Goal: Information Seeking & Learning: Check status

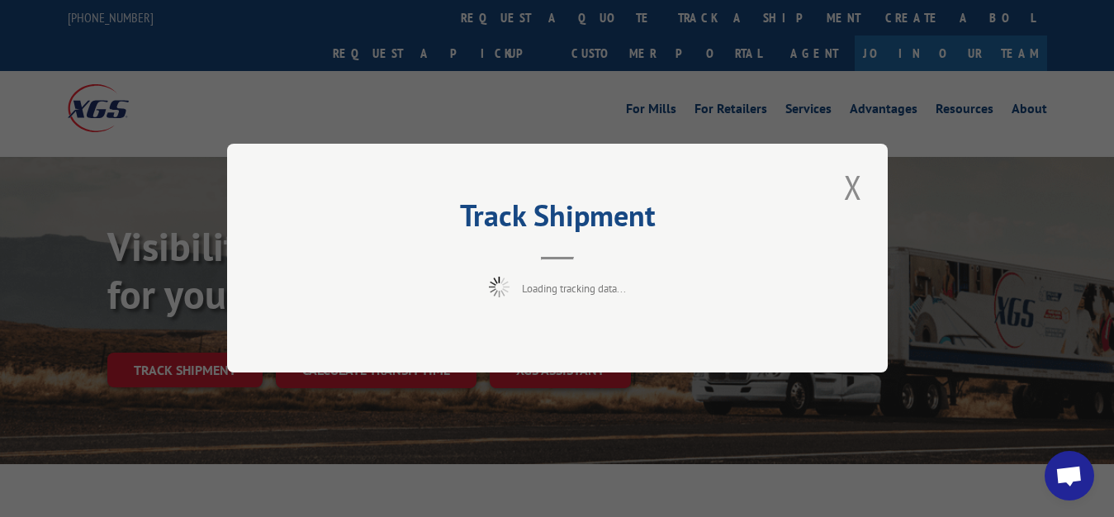
scroll to position [84, 0]
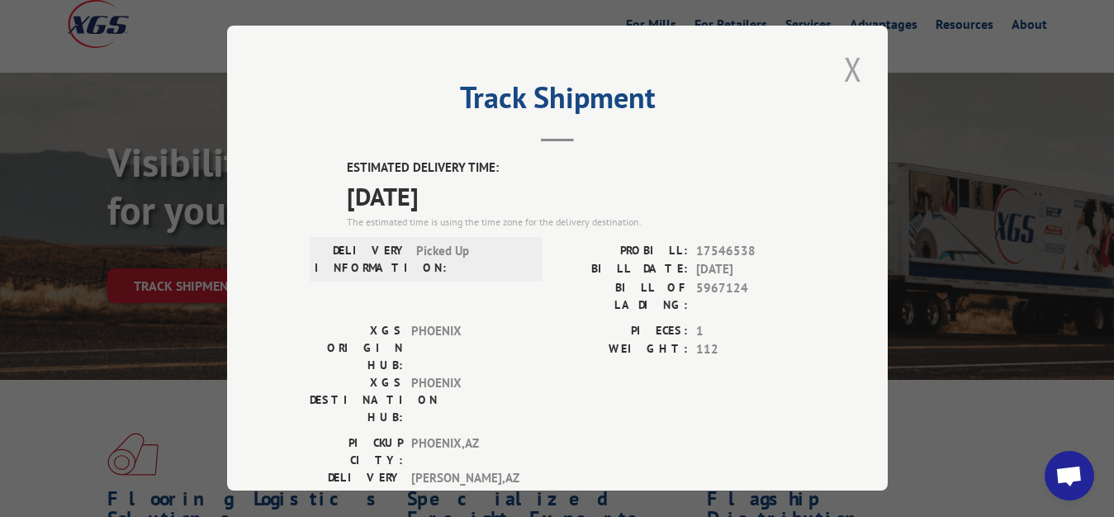
drag, startPoint x: 839, startPoint y: 64, endPoint x: 617, endPoint y: 145, distance: 236.4
click at [839, 64] on button "Close modal" at bounding box center [853, 68] width 28 height 45
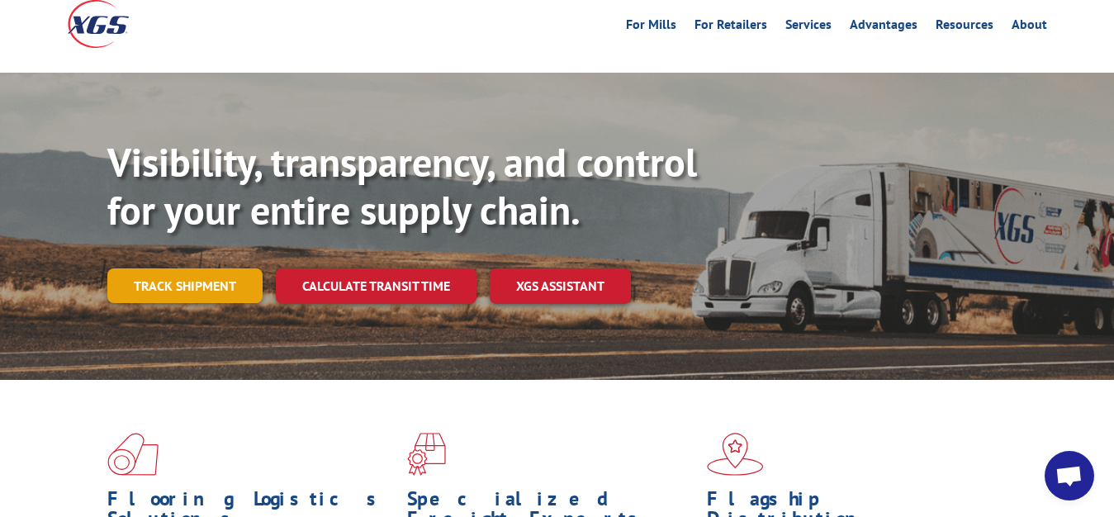
click at [157, 268] on link "Track shipment" at bounding box center [184, 285] width 155 height 35
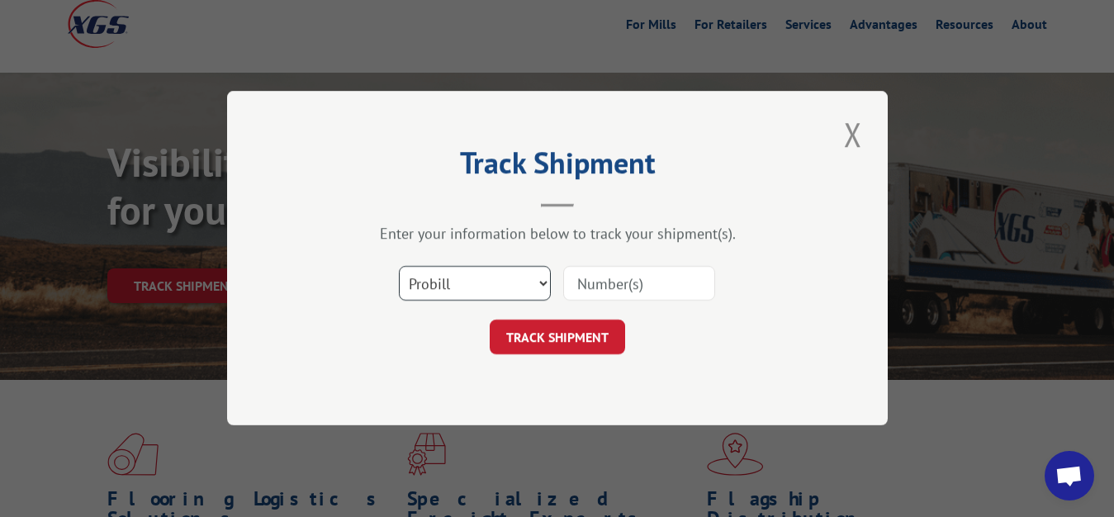
click at [399, 267] on select "Select category... Probill BOL PO" at bounding box center [475, 284] width 152 height 35
select select "bol"
click option "BOL" at bounding box center [0, 0] width 0 height 0
click at [580, 289] on input at bounding box center [639, 284] width 152 height 35
type input "5967126"
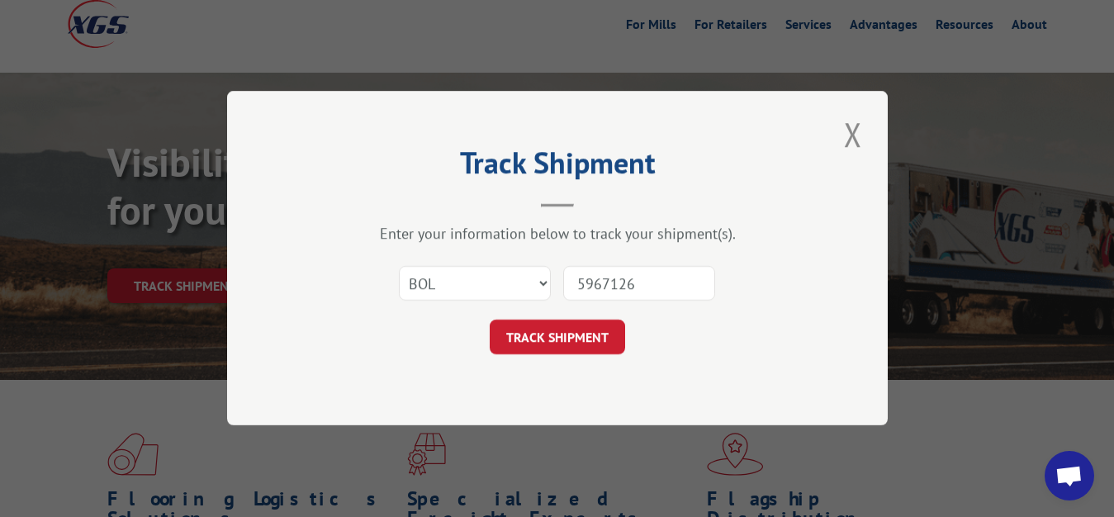
click button "TRACK SHIPMENT" at bounding box center [557, 337] width 135 height 35
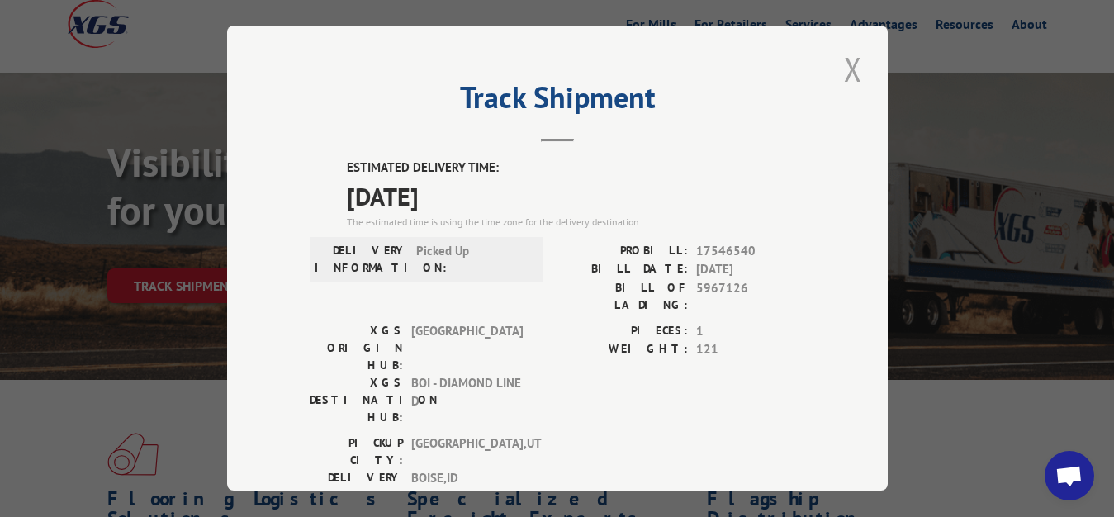
click at [839, 64] on button "Close modal" at bounding box center [853, 68] width 28 height 45
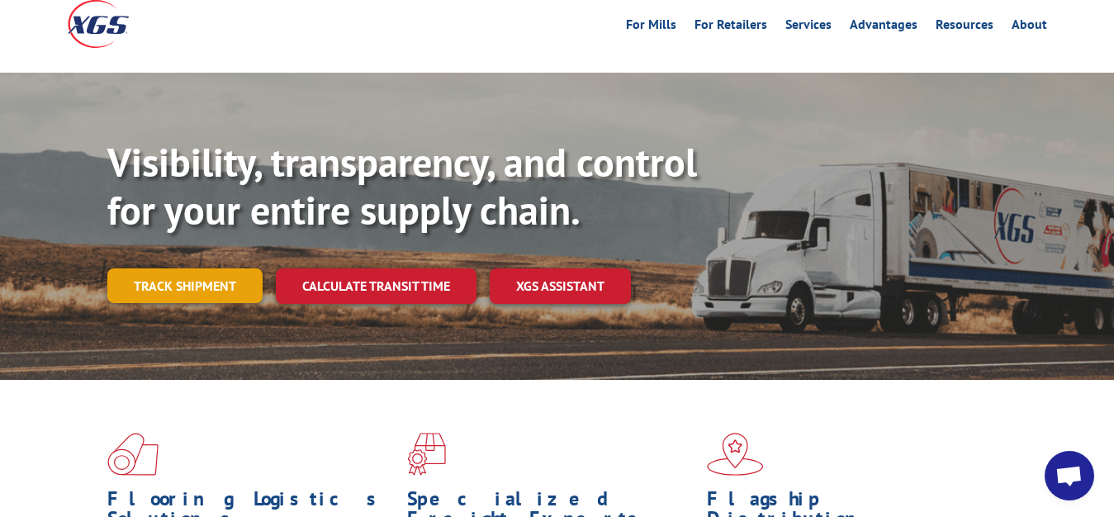
click at [141, 268] on link "Track shipment" at bounding box center [184, 285] width 155 height 35
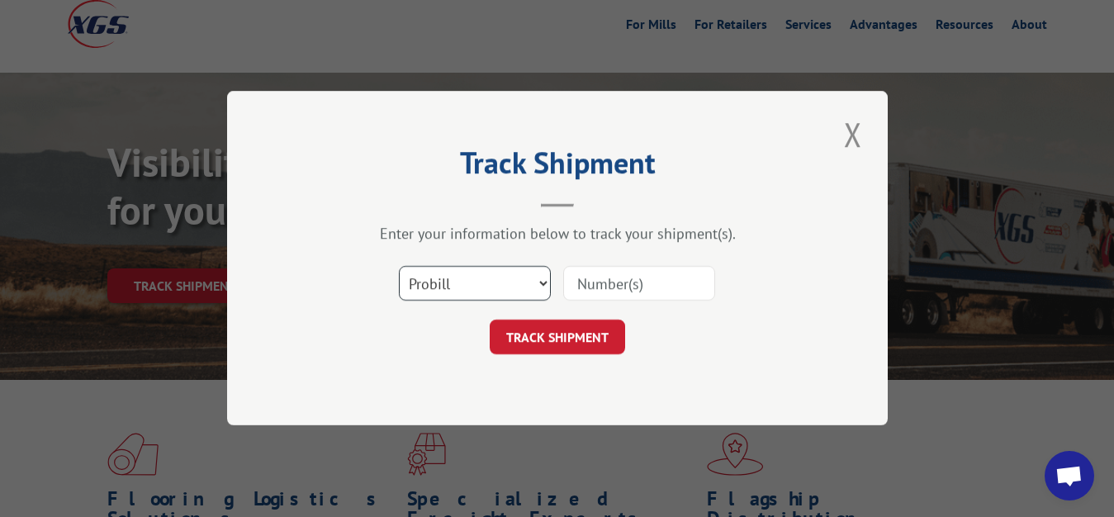
click at [399, 267] on select "Select category... Probill BOL PO" at bounding box center [475, 284] width 152 height 35
select select "bol"
click option "BOL" at bounding box center [0, 0] width 0 height 0
click at [626, 272] on input at bounding box center [639, 284] width 152 height 35
type input "5967123"
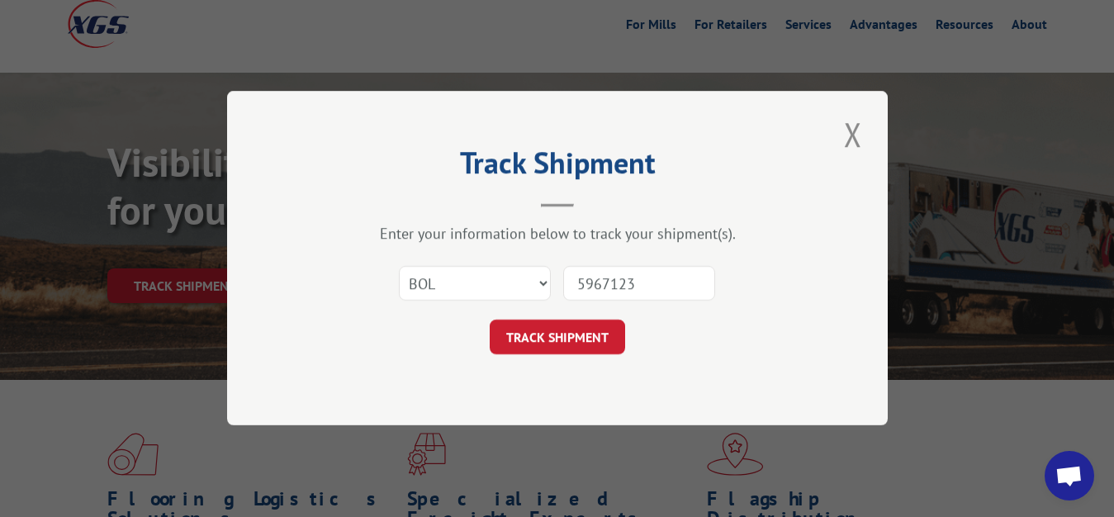
click button "TRACK SHIPMENT" at bounding box center [557, 337] width 135 height 35
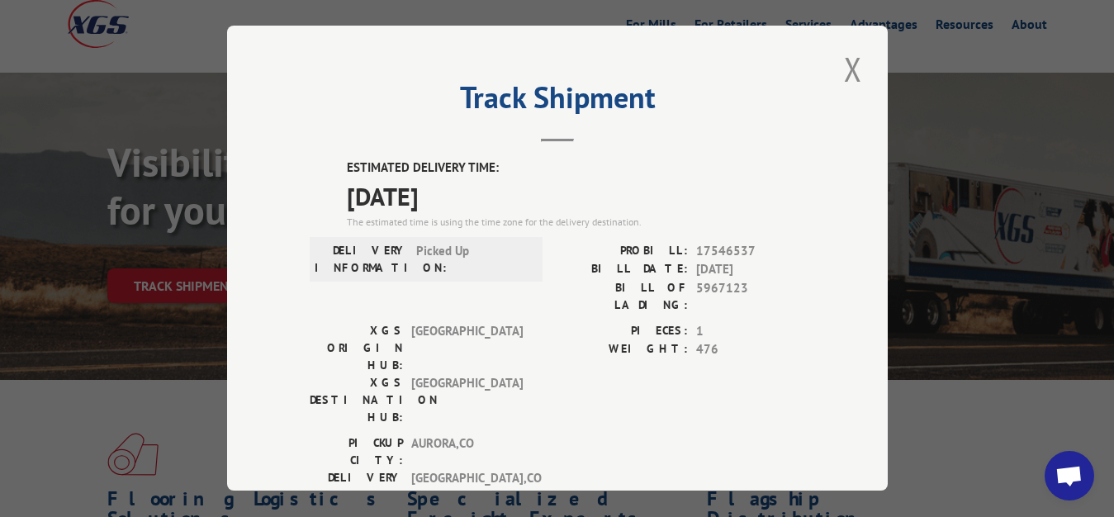
drag, startPoint x: 844, startPoint y: 59, endPoint x: 633, endPoint y: 173, distance: 239.4
click at [845, 62] on button "Close modal" at bounding box center [853, 68] width 28 height 45
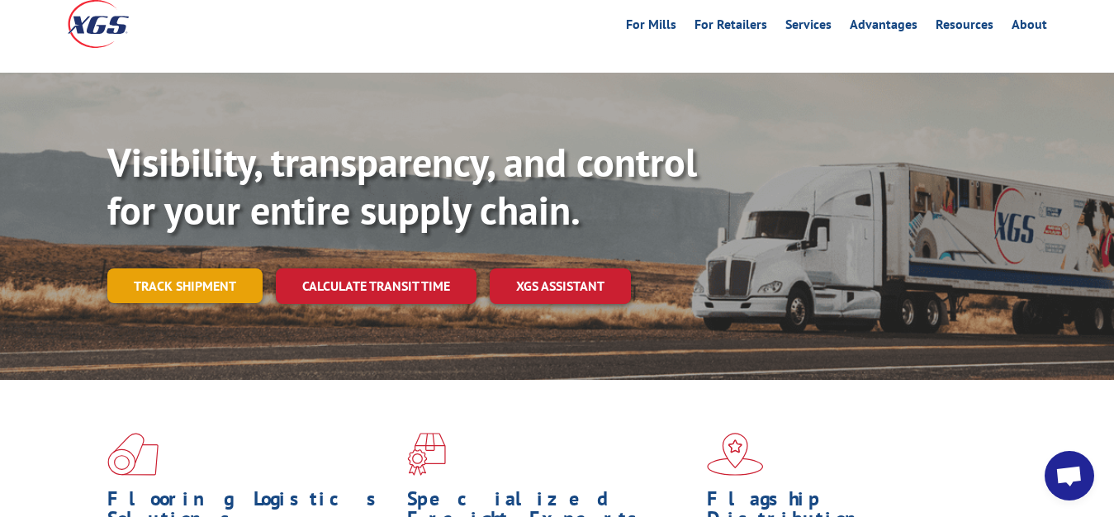
click at [143, 268] on link "Track shipment" at bounding box center [184, 285] width 155 height 35
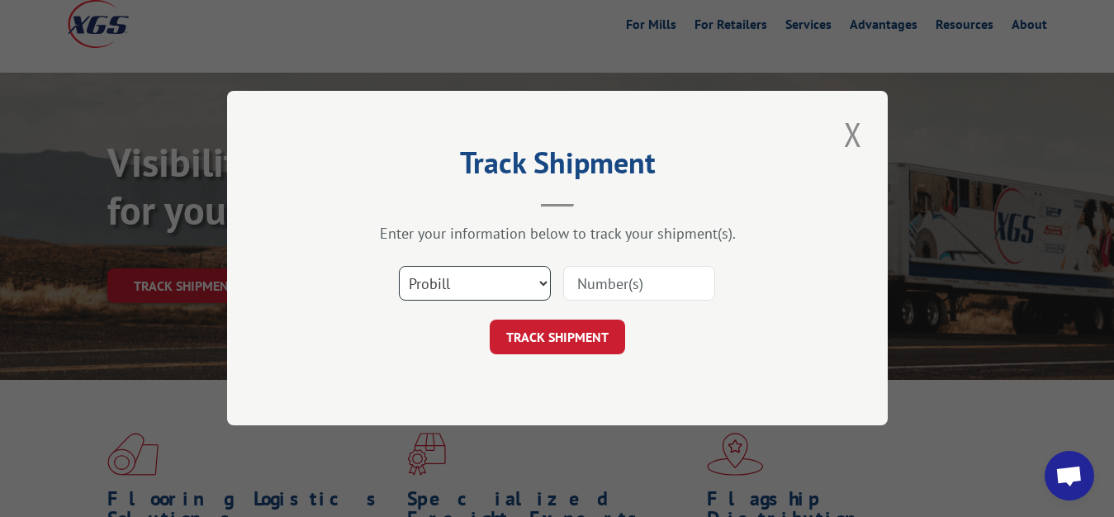
click at [399, 267] on select "Select category... Probill BOL PO" at bounding box center [475, 284] width 152 height 35
select select "bol"
click option "BOL" at bounding box center [0, 0] width 0 height 0
click at [603, 293] on input at bounding box center [639, 284] width 152 height 35
type input "5967122"
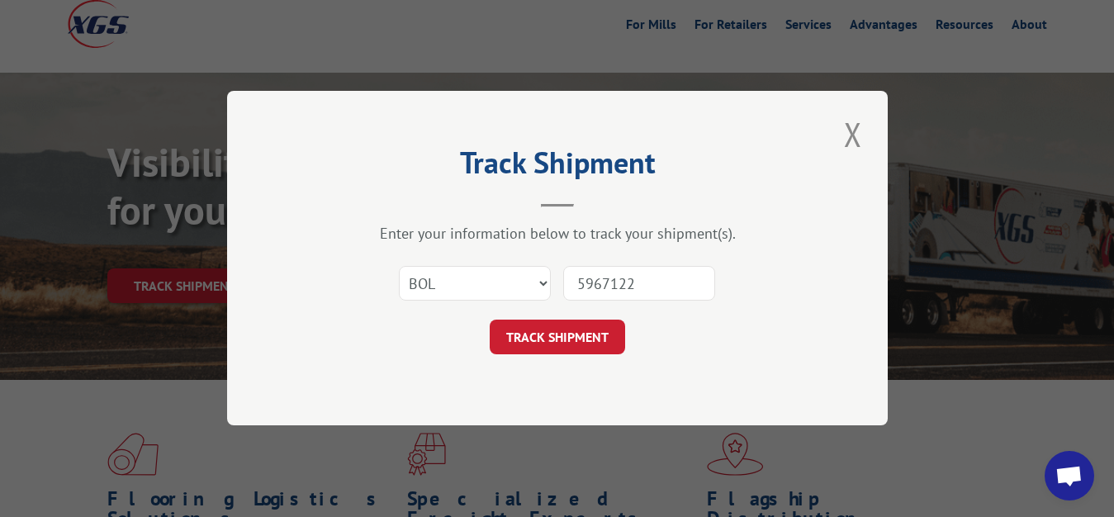
click button "TRACK SHIPMENT" at bounding box center [557, 337] width 135 height 35
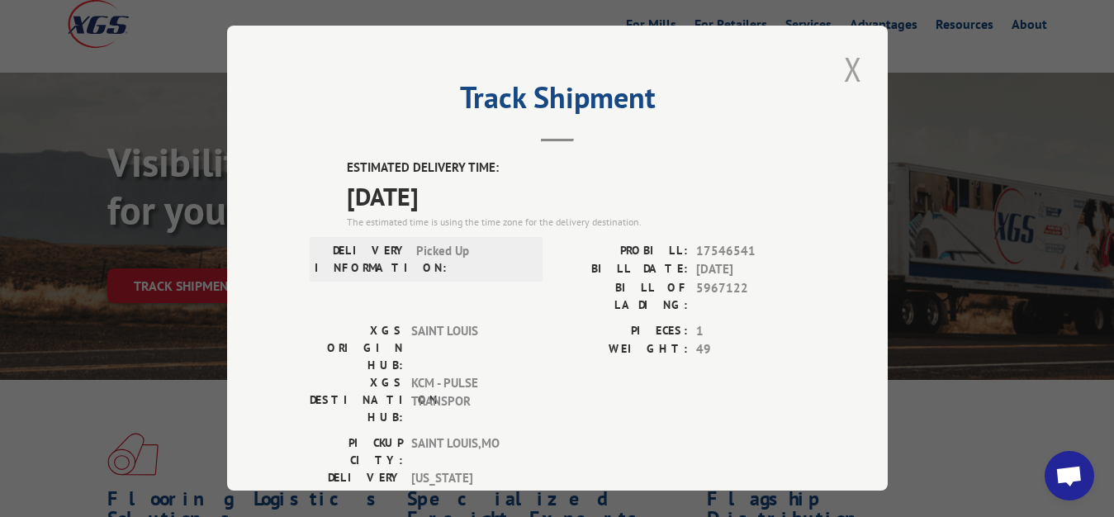
click at [840, 70] on button "Close modal" at bounding box center [853, 68] width 28 height 45
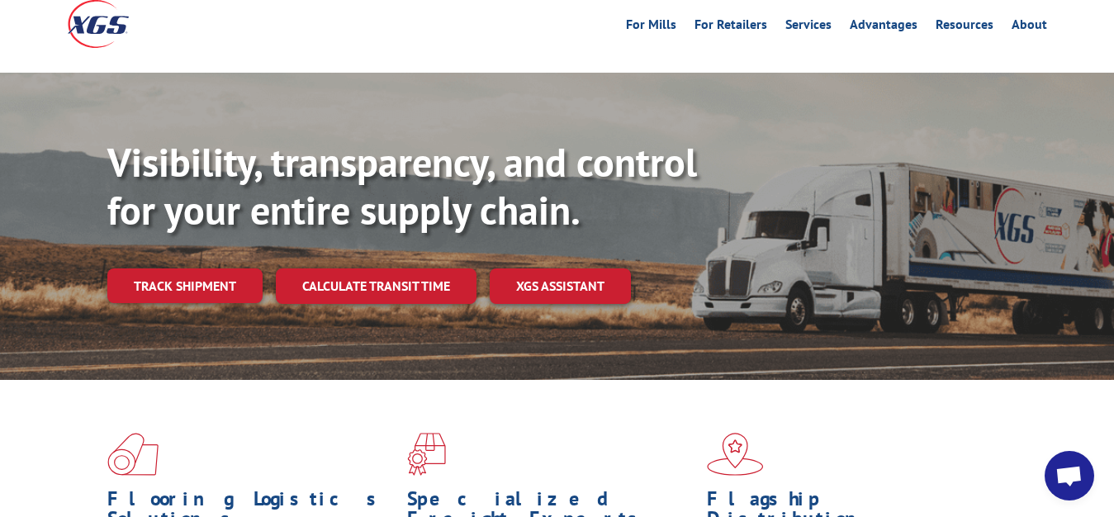
click at [192, 232] on div "Visibility, transparency, and control for your entire supply chain. Track shipm…" at bounding box center [610, 254] width 1006 height 230
click at [196, 268] on link "Track shipment" at bounding box center [184, 285] width 155 height 35
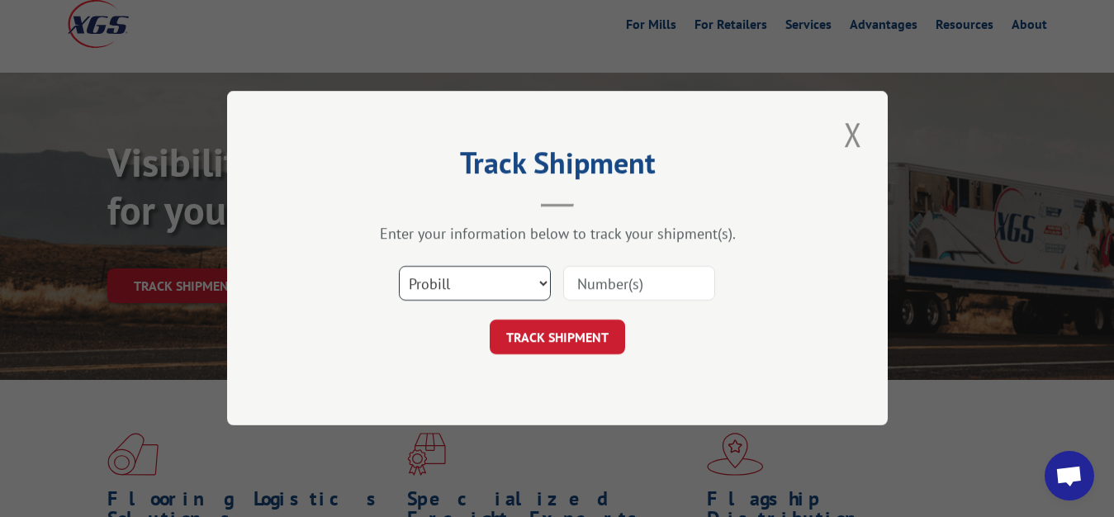
click at [399, 267] on select "Select category... Probill BOL PO" at bounding box center [475, 284] width 152 height 35
select select "bol"
click option "BOL" at bounding box center [0, 0] width 0 height 0
click at [627, 277] on input at bounding box center [639, 284] width 152 height 35
type input "5967125"
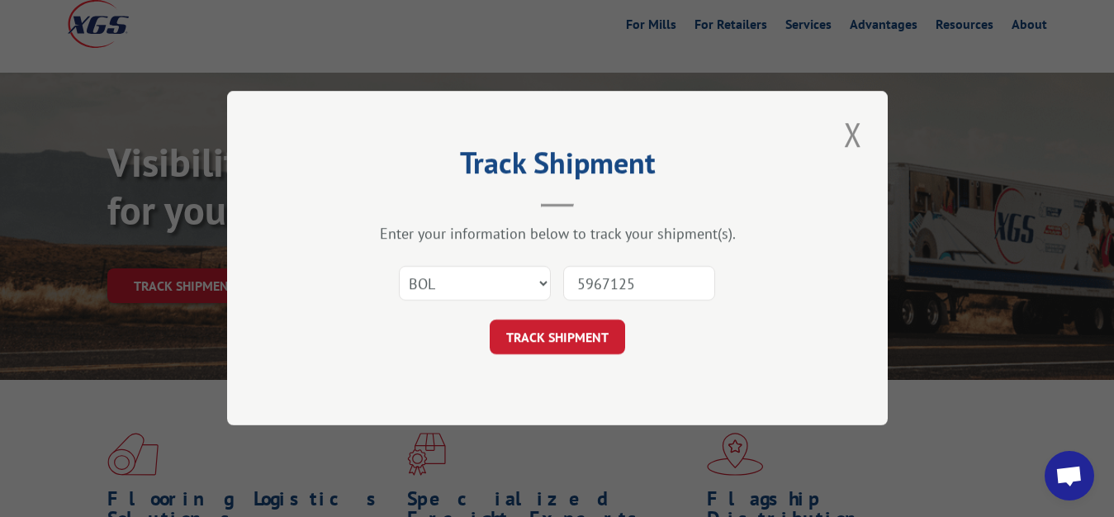
click button "TRACK SHIPMENT" at bounding box center [557, 337] width 135 height 35
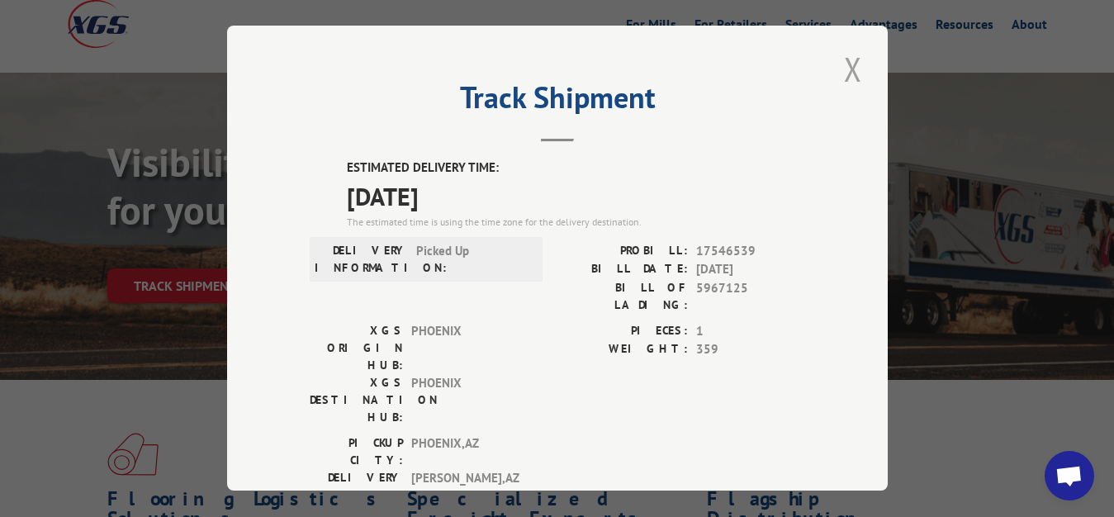
click at [839, 64] on button "Close modal" at bounding box center [853, 68] width 28 height 45
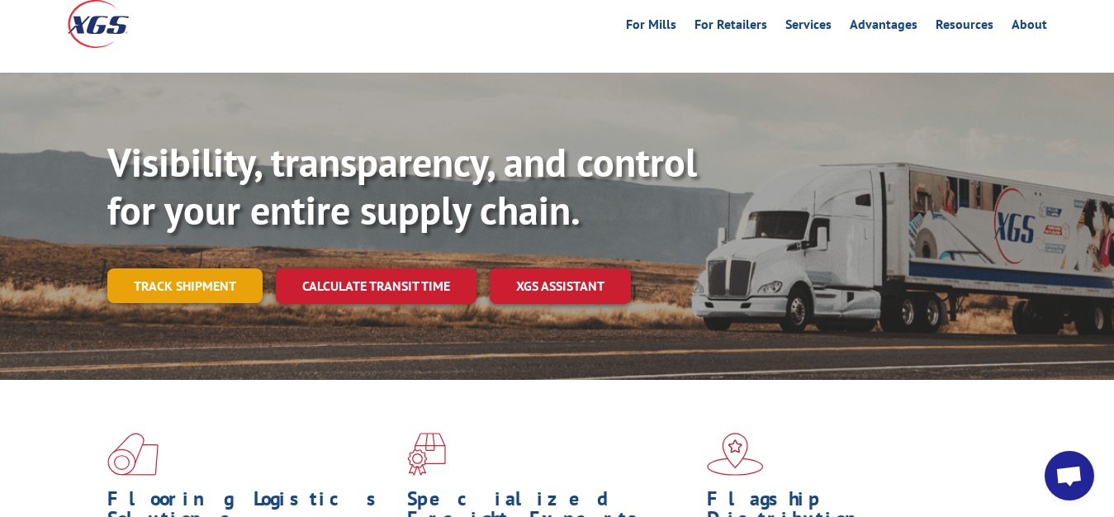
click at [163, 268] on link "Track shipment" at bounding box center [184, 285] width 155 height 35
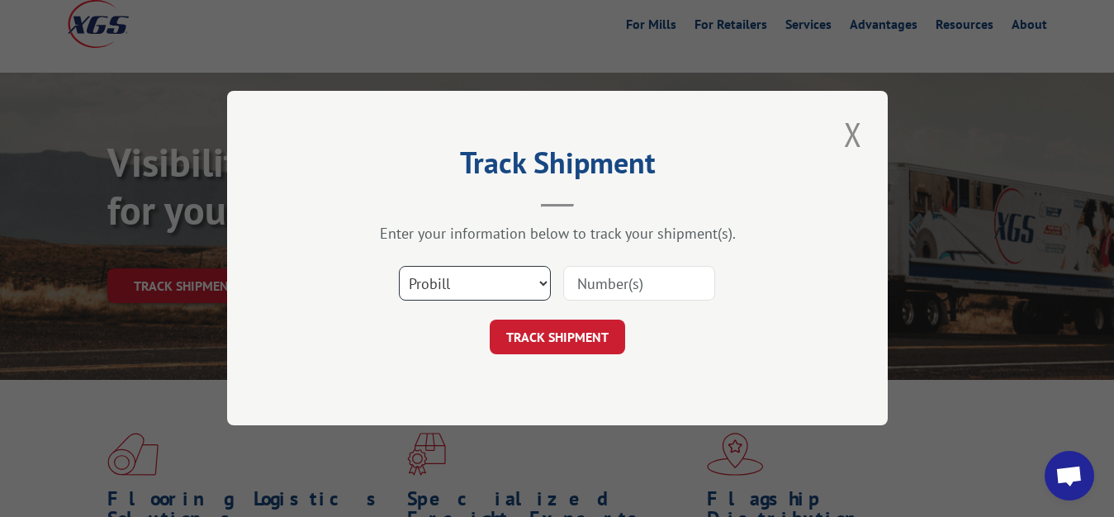
click at [399, 267] on select "Select category... Probill BOL PO" at bounding box center [475, 284] width 152 height 35
select select "bol"
click option "BOL" at bounding box center [0, 0] width 0 height 0
click at [580, 271] on input at bounding box center [639, 284] width 152 height 35
type input "5946078"
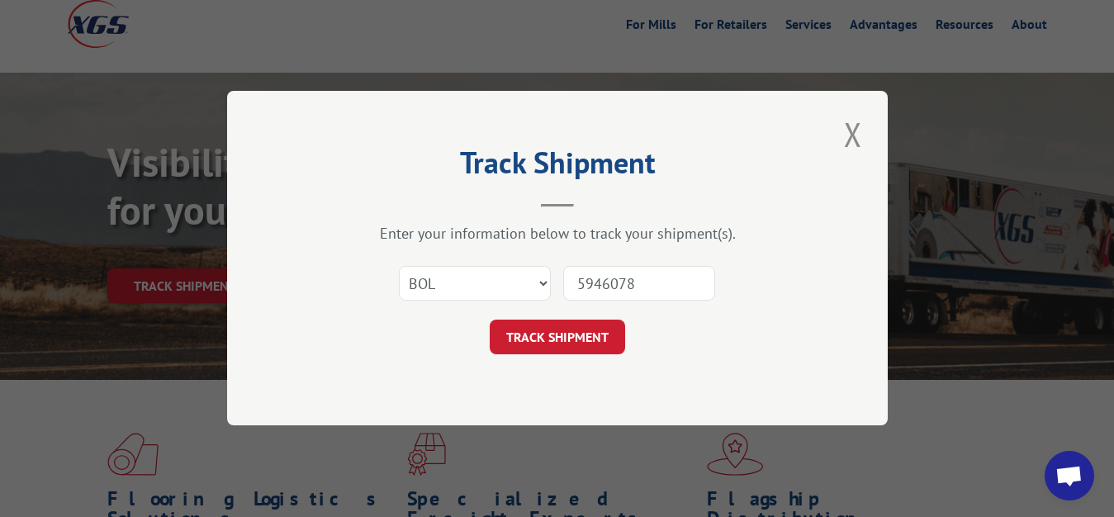
click button "TRACK SHIPMENT" at bounding box center [557, 337] width 135 height 35
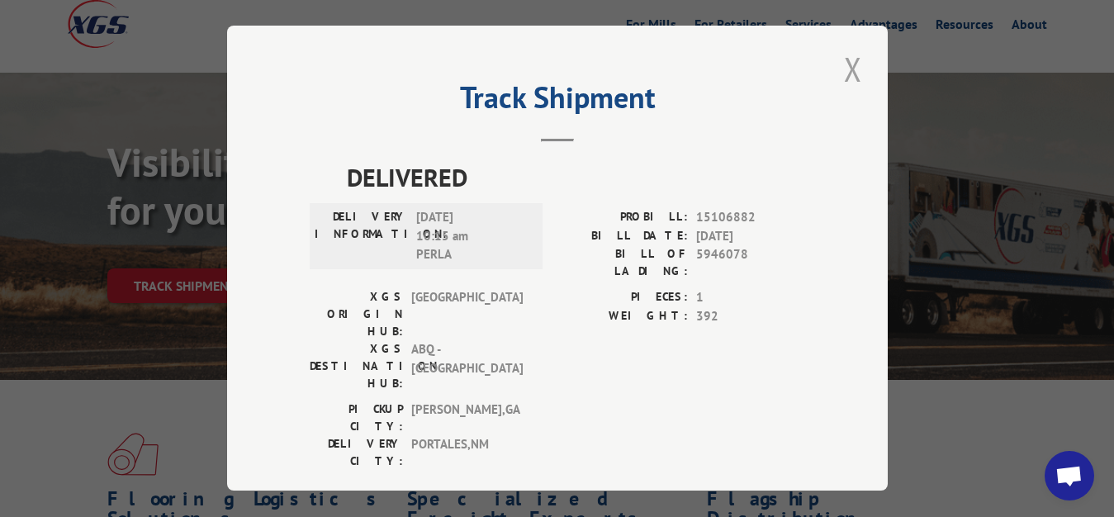
click at [848, 60] on button "Close modal" at bounding box center [853, 68] width 28 height 45
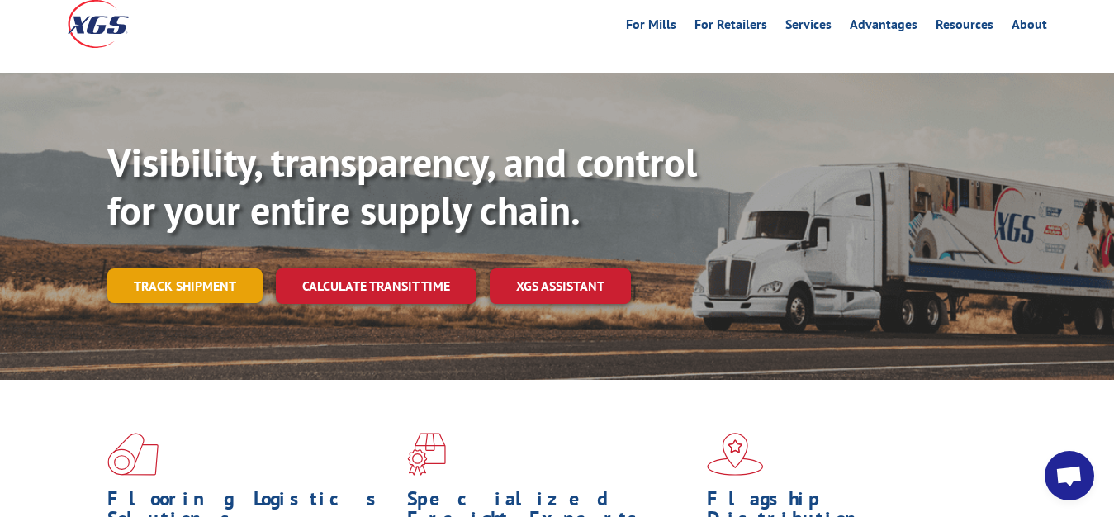
click at [214, 268] on link "Track shipment" at bounding box center [184, 285] width 155 height 35
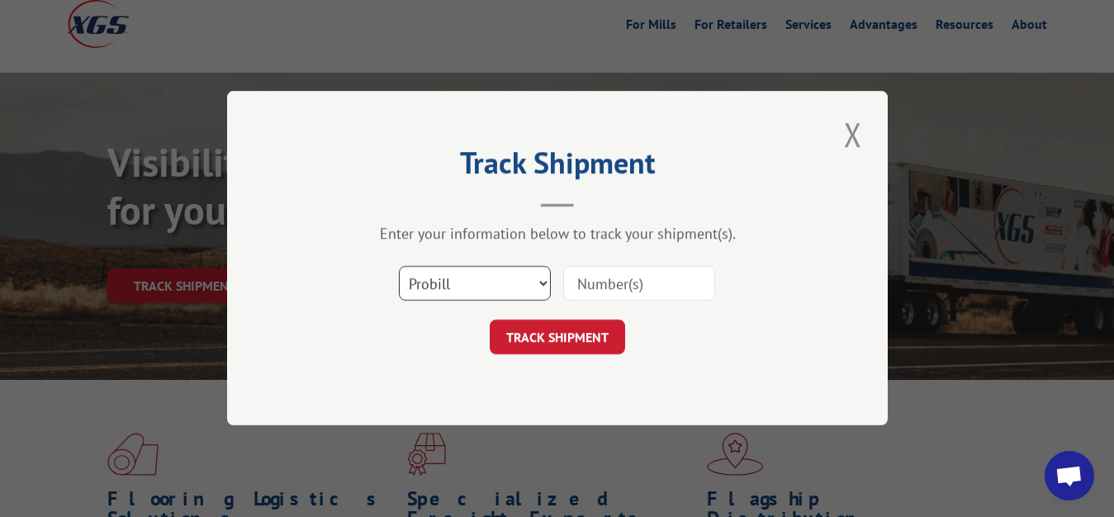
click at [399, 267] on select "Select category... Probill BOL PO" at bounding box center [475, 284] width 152 height 35
select select "bol"
click option "BOL" at bounding box center [0, 0] width 0 height 0
drag, startPoint x: 604, startPoint y: 285, endPoint x: 596, endPoint y: 286, distance: 8.4
click at [603, 285] on input at bounding box center [639, 284] width 152 height 35
